Goal: Check status: Check status

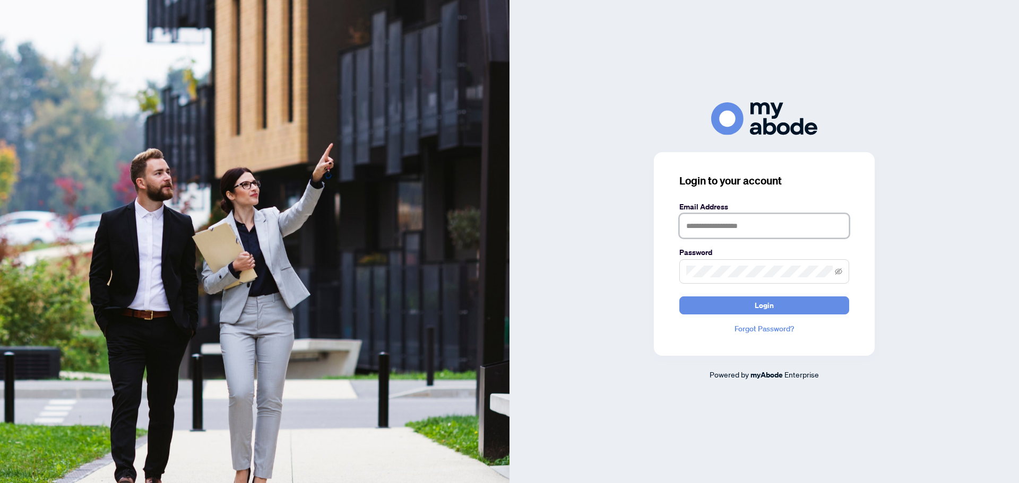
click at [733, 227] on input "text" at bounding box center [764, 226] width 170 height 24
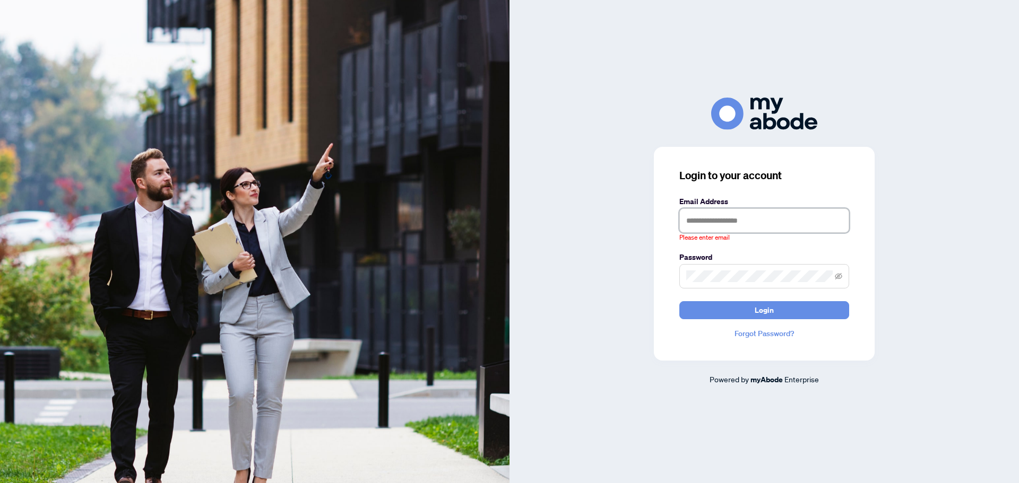
type input "**********"
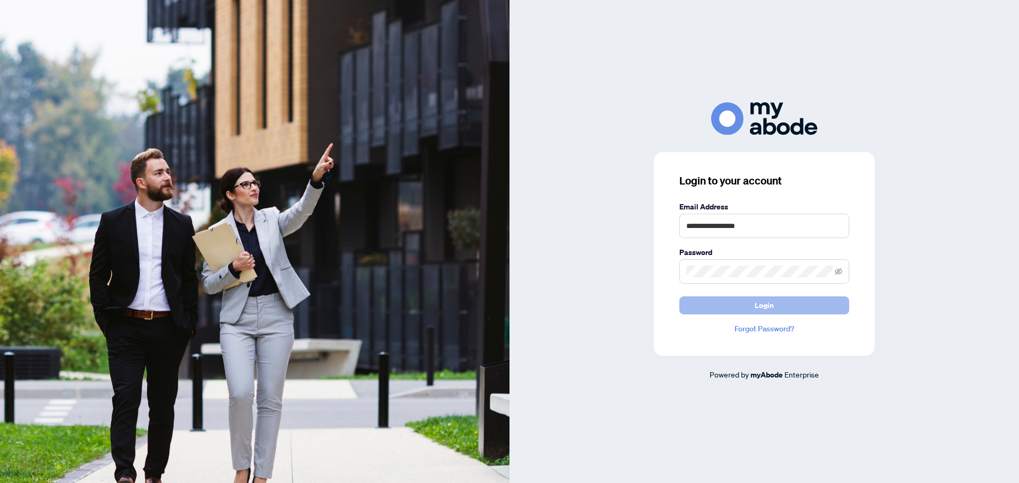
click at [781, 308] on button "Login" at bounding box center [764, 306] width 170 height 18
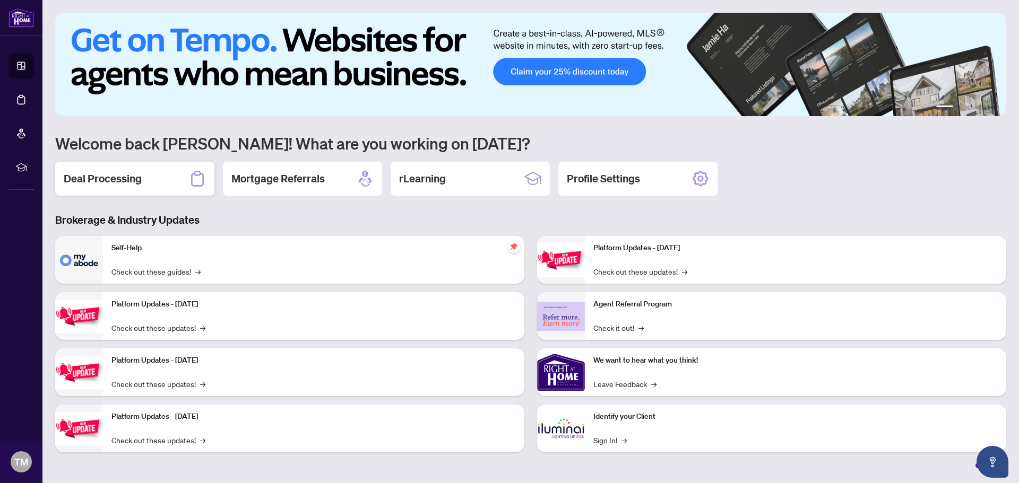
click at [98, 175] on h2 "Deal Processing" at bounding box center [103, 178] width 78 height 15
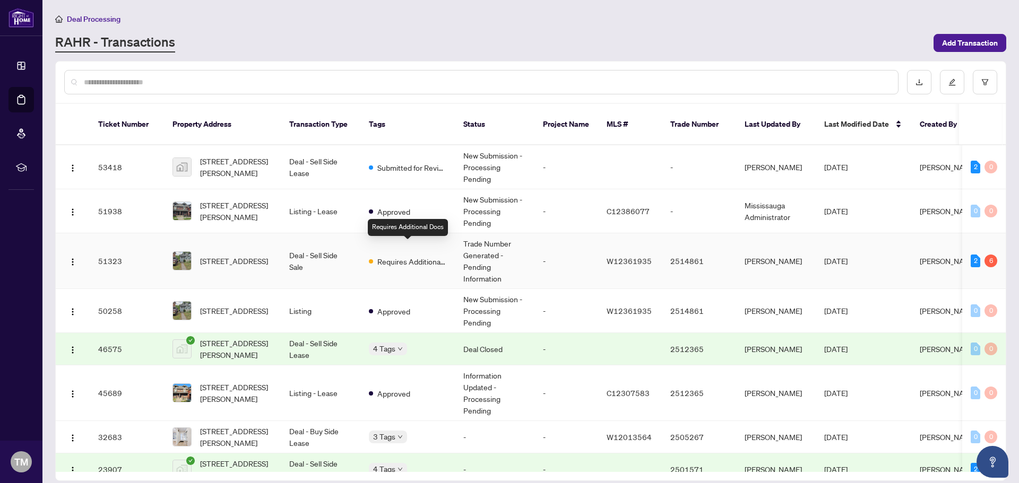
click at [446, 256] on span "Requires Additional Docs" at bounding box center [411, 262] width 69 height 12
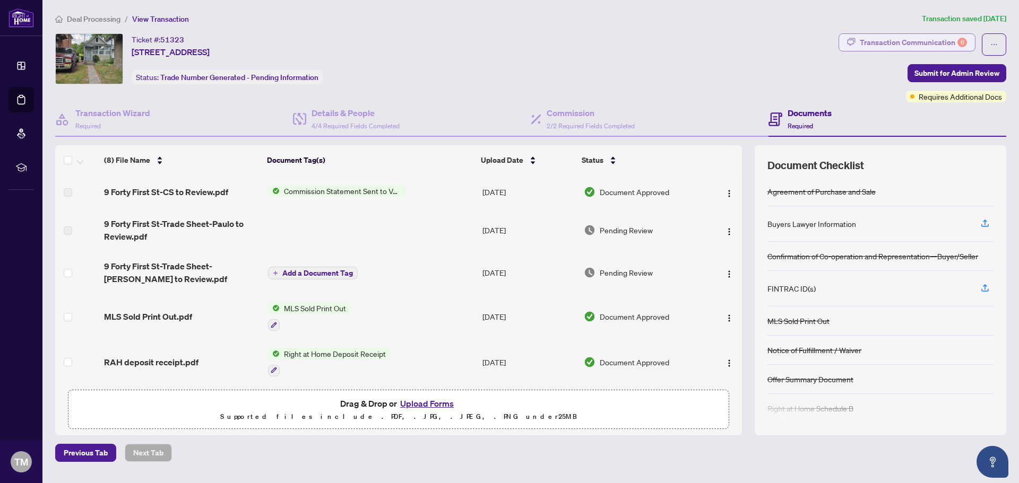
click at [892, 46] on div "Transaction Communication 6" at bounding box center [913, 42] width 107 height 17
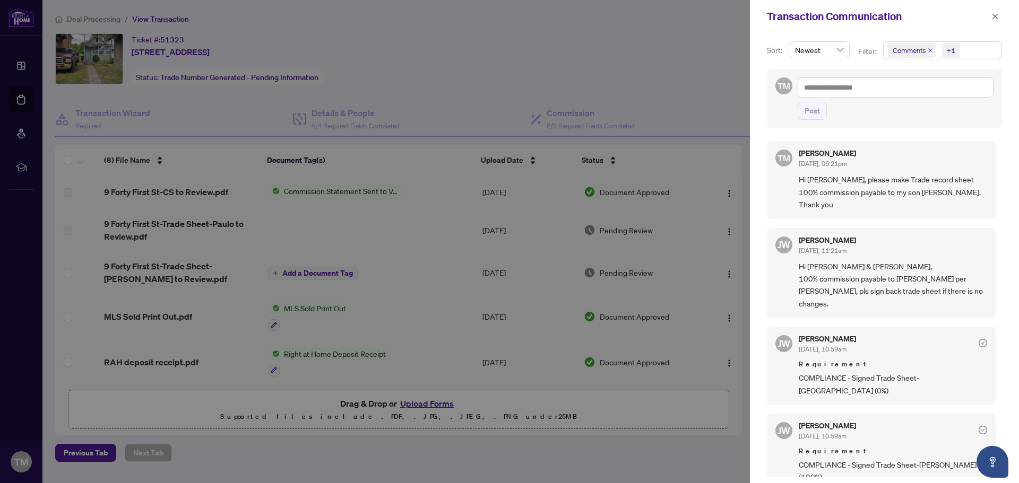
click at [313, 269] on div at bounding box center [509, 241] width 1019 height 483
click at [319, 276] on div at bounding box center [509, 241] width 1019 height 483
click at [682, 28] on div at bounding box center [509, 241] width 1019 height 483
click at [994, 16] on icon "close" at bounding box center [995, 16] width 6 height 6
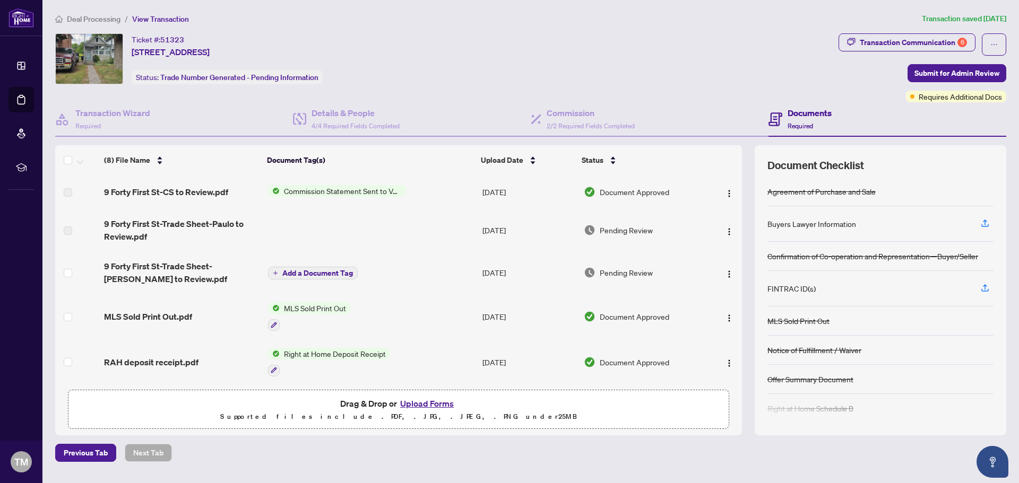
click at [605, 273] on span "Pending Review" at bounding box center [626, 273] width 53 height 12
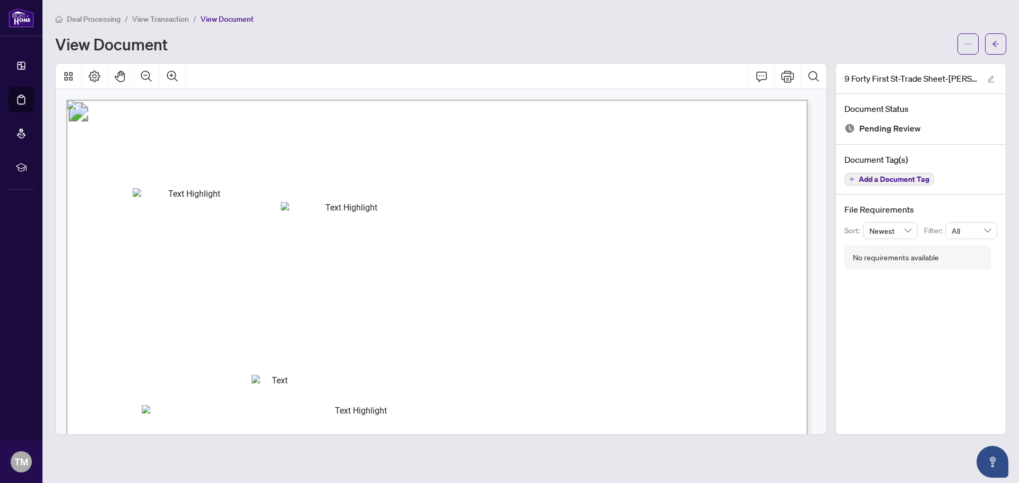
click at [107, 18] on span "Deal Processing" at bounding box center [94, 19] width 54 height 10
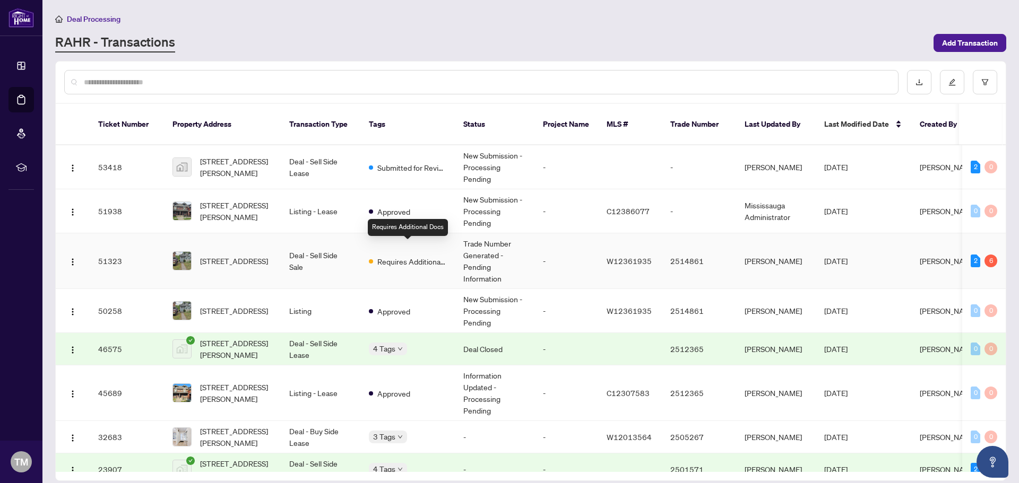
click at [390, 256] on span "Requires Additional Docs" at bounding box center [411, 262] width 69 height 12
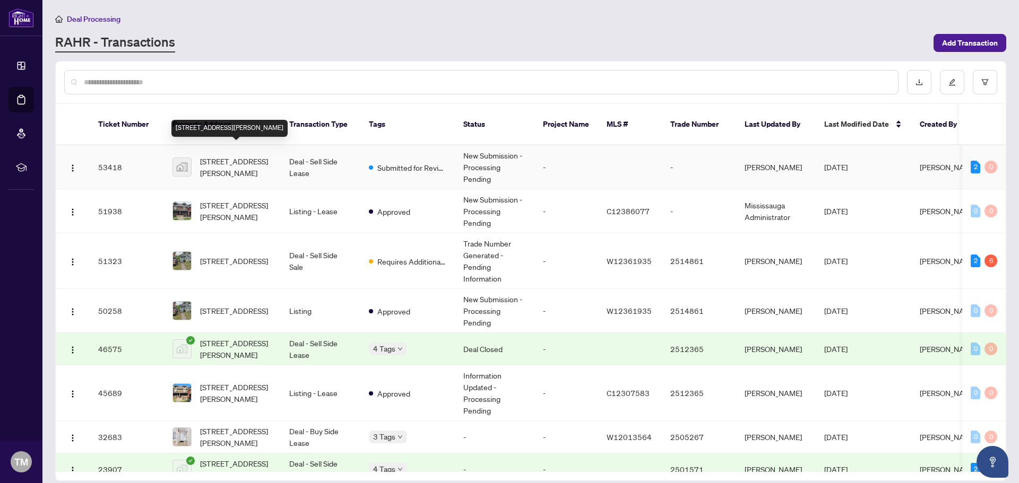
click at [256, 157] on span "[STREET_ADDRESS][PERSON_NAME]" at bounding box center [236, 166] width 72 height 23
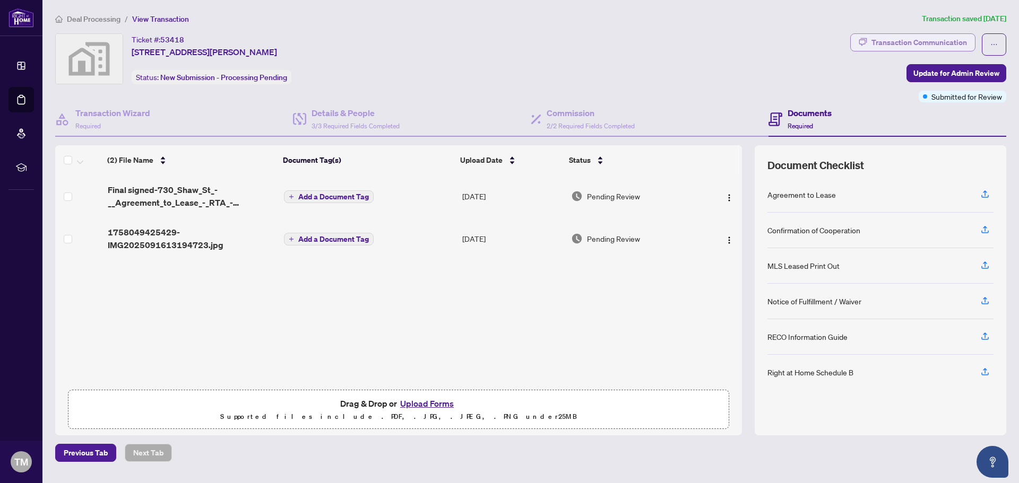
click at [895, 40] on div "Transaction Communication" at bounding box center [919, 42] width 96 height 17
